Goal: Task Accomplishment & Management: Manage account settings

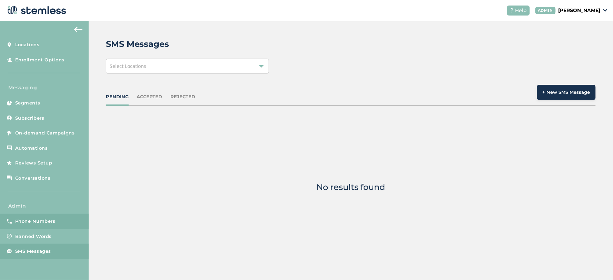
click at [37, 220] on span "Phone Numbers" at bounding box center [35, 221] width 40 height 7
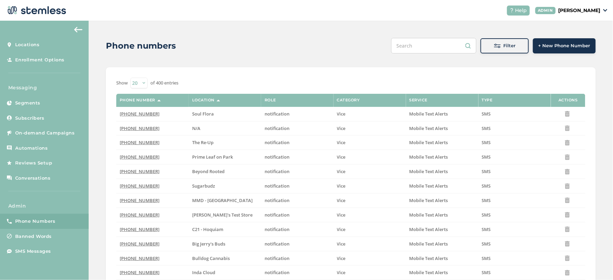
click at [509, 48] on span "Filter" at bounding box center [509, 45] width 12 height 7
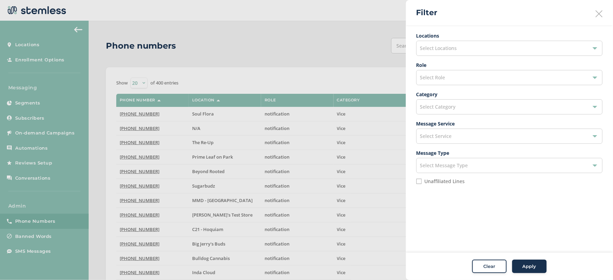
click at [438, 181] on label "Unaffiliated Lines" at bounding box center [444, 181] width 40 height 5
click at [422, 181] on input "Unaffiliated Lines" at bounding box center [419, 182] width 6 height 6
drag, startPoint x: 439, startPoint y: 181, endPoint x: 441, endPoint y: 149, distance: 31.4
click at [439, 181] on label "Unaffiliated Lines" at bounding box center [444, 181] width 40 height 5
click at [422, 181] on input "Unaffiliated Lines" at bounding box center [419, 182] width 6 height 6
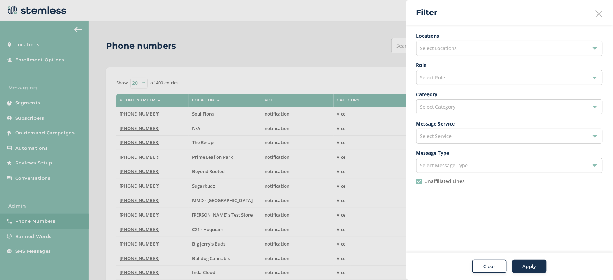
checkbox input "false"
click at [449, 59] on ul "Locations Select Locations Role Select Role Category Select Category Message Se…" at bounding box center [509, 111] width 186 height 158
click at [453, 52] on div "Select Locations" at bounding box center [509, 48] width 186 height 15
click at [449, 68] on li at bounding box center [508, 65] width 185 height 14
click at [450, 62] on input "text" at bounding box center [509, 64] width 175 height 7
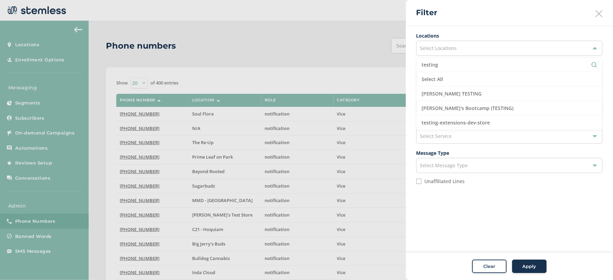
type input "testing"
click at [603, 14] on div "Filter" at bounding box center [509, 12] width 207 height 25
click at [596, 14] on icon at bounding box center [598, 13] width 7 height 7
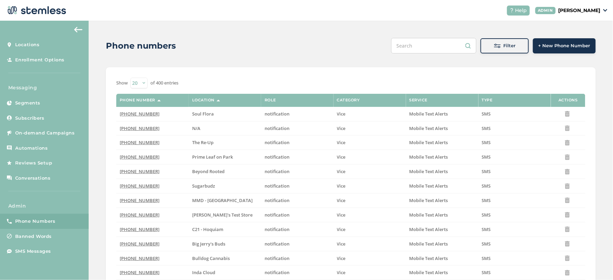
click at [499, 40] on button "Filter" at bounding box center [504, 45] width 48 height 15
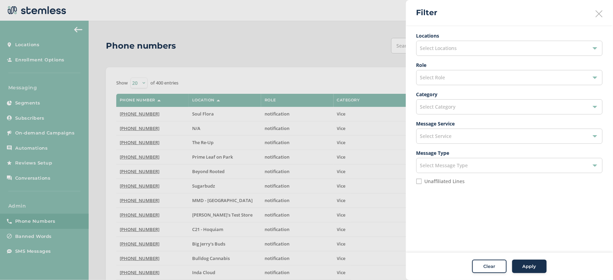
click at [456, 47] on span "Select Locations" at bounding box center [438, 48] width 37 height 7
click at [442, 64] on input "text" at bounding box center [509, 64] width 175 height 7
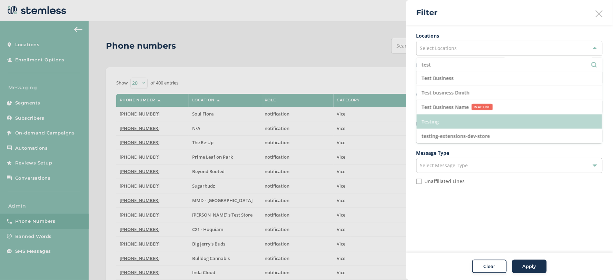
type input "test"
click at [456, 120] on li "Testing" at bounding box center [508, 121] width 185 height 14
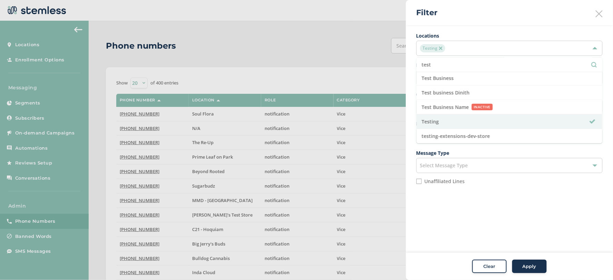
click at [536, 270] on button "Apply" at bounding box center [529, 267] width 34 height 14
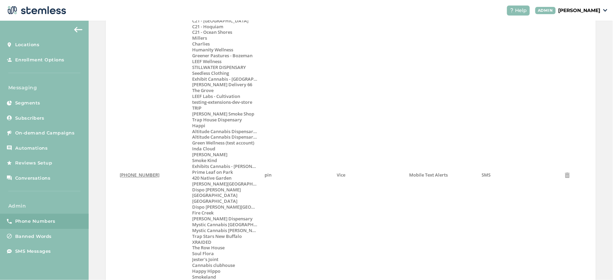
scroll to position [0, 0]
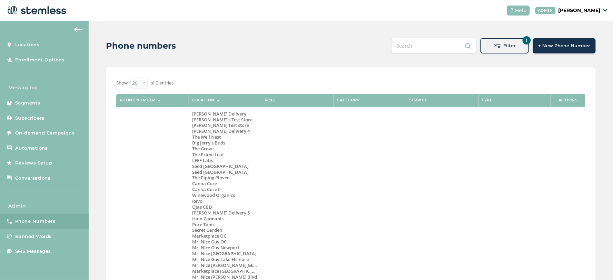
click at [509, 49] on button "1 Filter" at bounding box center [504, 45] width 48 height 15
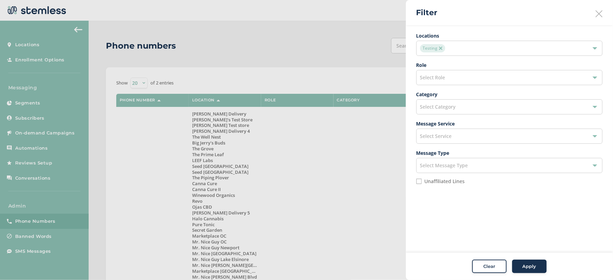
click at [440, 49] on img at bounding box center [440, 48] width 3 height 3
click at [440, 184] on li "Unaffiliated Lines" at bounding box center [509, 184] width 186 height 11
click at [440, 173] on div "Select Message Type" at bounding box center [509, 165] width 186 height 15
click at [463, 218] on aside "Filter Locations Select Locations Role Select Role Category Select Category Mes…" at bounding box center [509, 140] width 207 height 280
click at [445, 182] on label "Unaffiliated Lines" at bounding box center [444, 181] width 40 height 5
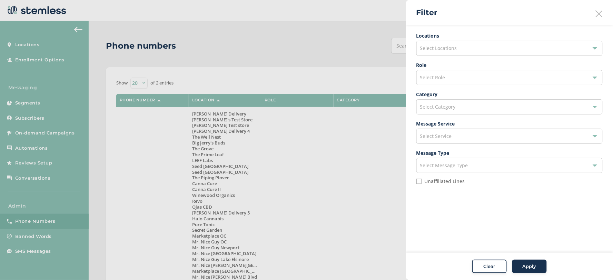
click at [422, 182] on input "Unaffiliated Lines" at bounding box center [419, 182] width 6 height 6
checkbox input "true"
click at [457, 78] on div "Select Role" at bounding box center [509, 77] width 186 height 15
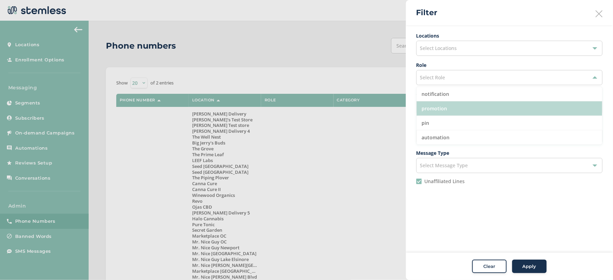
click at [451, 103] on li "promotion" at bounding box center [508, 108] width 185 height 14
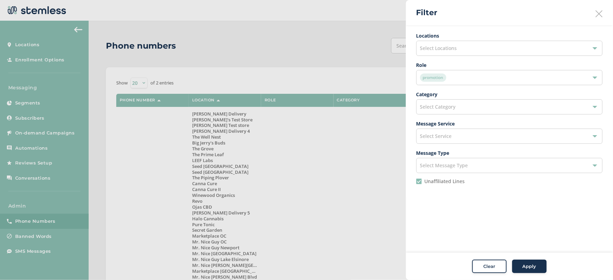
click at [534, 267] on span "Apply" at bounding box center [529, 266] width 14 height 7
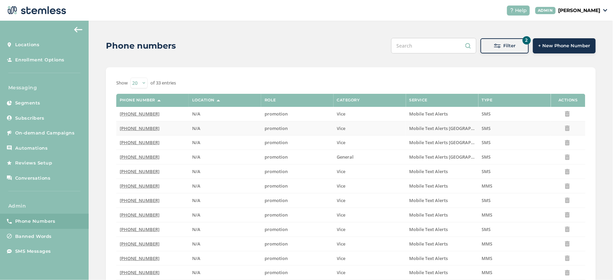
click at [143, 125] on span "[PHONE_NUMBER]" at bounding box center [140, 128] width 40 height 6
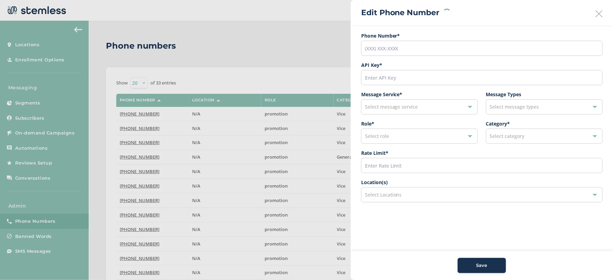
type input "[PHONE_NUMBER]"
type input "28397"
type input "600"
click at [395, 193] on span "Select Locations" at bounding box center [383, 194] width 37 height 7
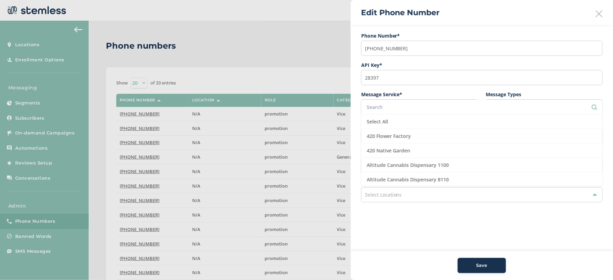
click at [394, 111] on li at bounding box center [481, 107] width 241 height 14
click at [399, 108] on input "text" at bounding box center [482, 106] width 230 height 7
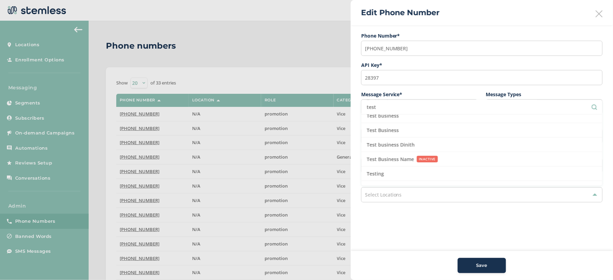
scroll to position [146, 0]
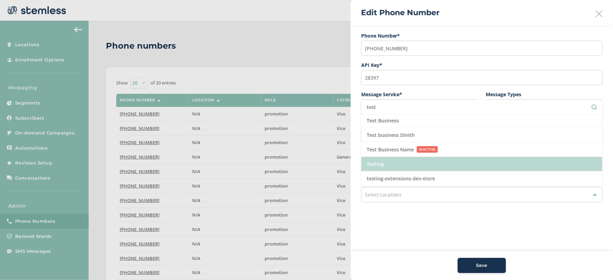
type input "test"
click at [399, 160] on li "Testing" at bounding box center [481, 164] width 241 height 14
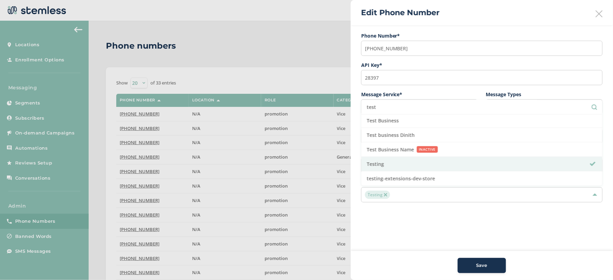
click at [483, 266] on span "Save" at bounding box center [481, 265] width 11 height 7
